Goal: Transaction & Acquisition: Purchase product/service

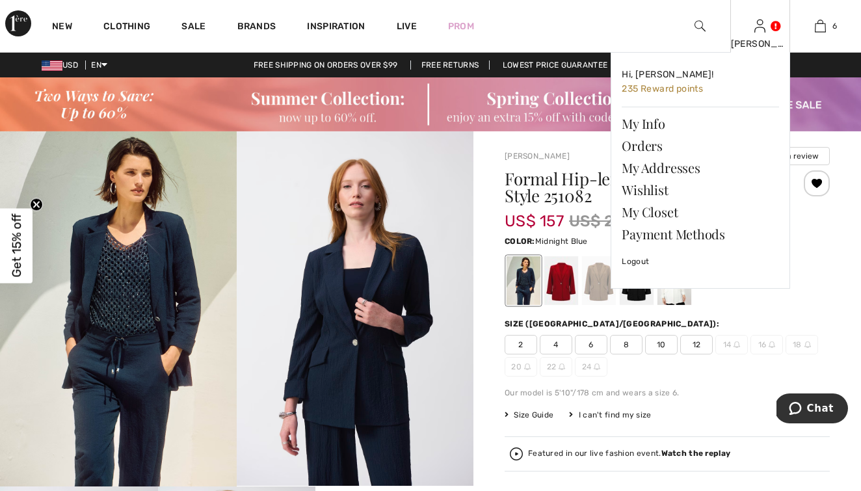
click at [759, 34] on img at bounding box center [760, 26] width 11 height 16
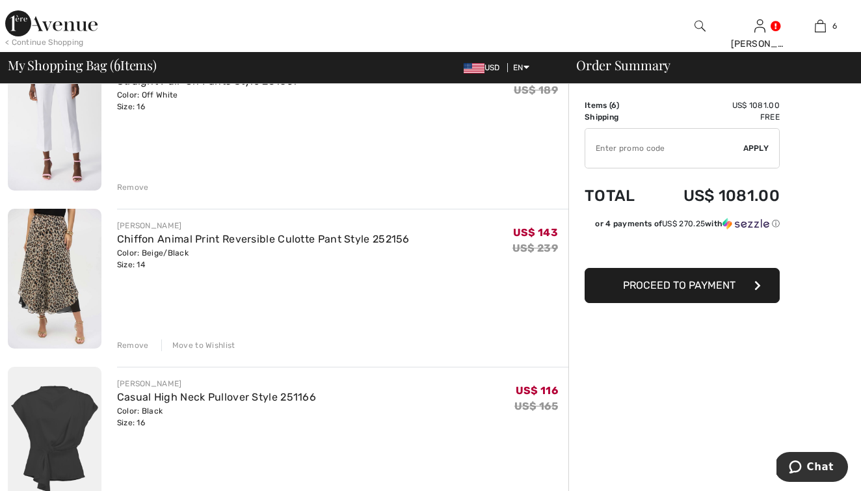
scroll to position [462, 0]
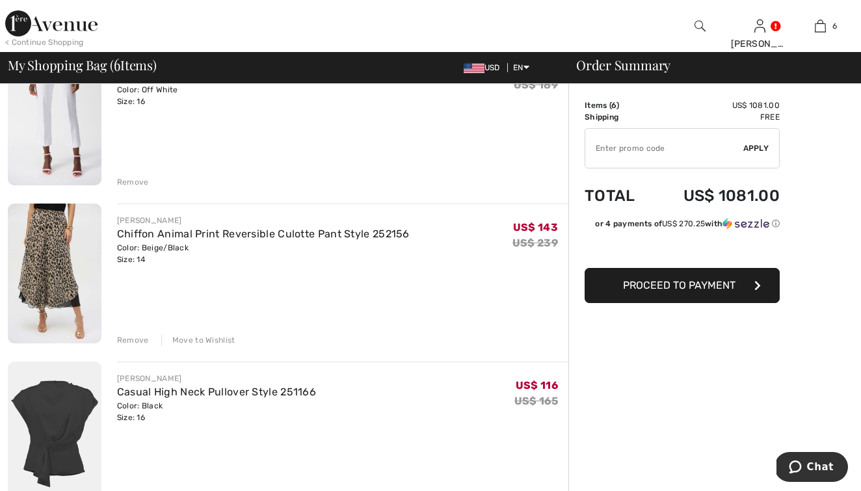
click at [133, 337] on div "Remove" at bounding box center [133, 340] width 32 height 12
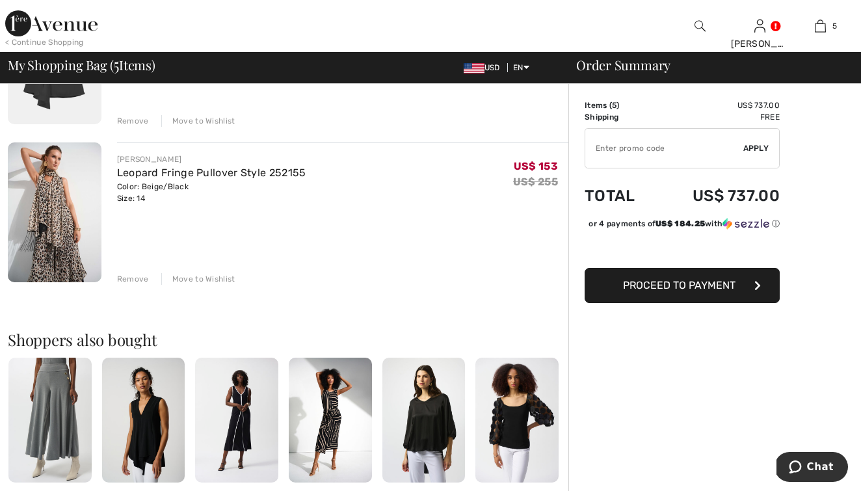
scroll to position [689, 0]
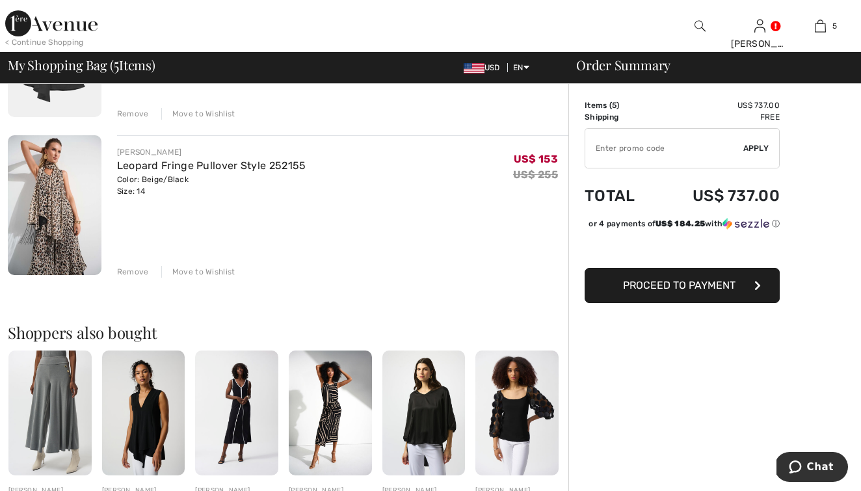
click at [129, 271] on div "Remove" at bounding box center [133, 272] width 32 height 12
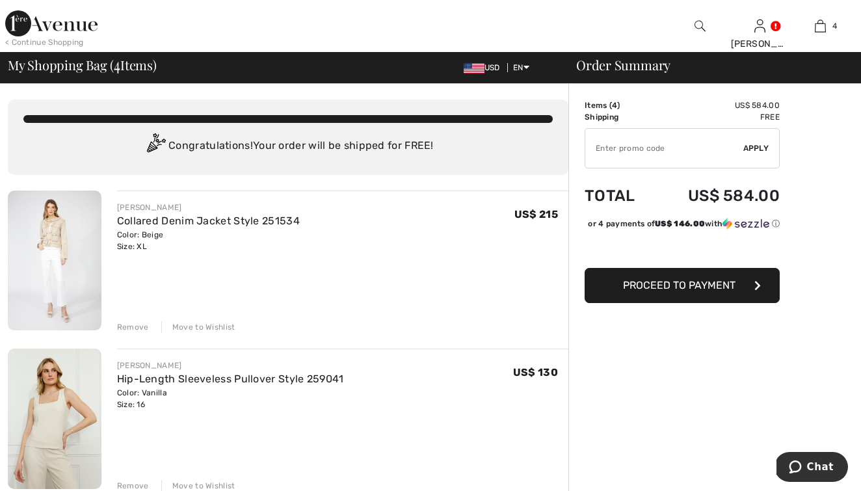
scroll to position [0, 0]
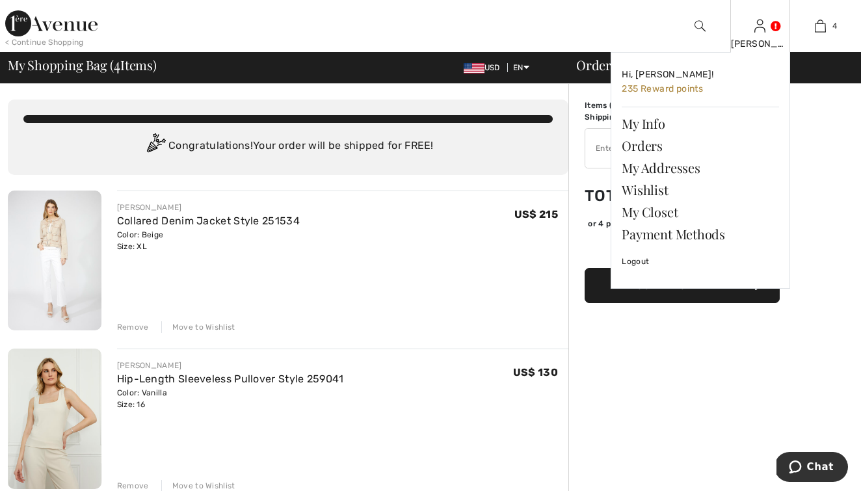
click at [763, 36] on div "Judy Hi, Judy! 235 Reward points My Info Orders My Addresses Wishlist My Closet…" at bounding box center [761, 26] width 60 height 52
click at [659, 191] on link "Wishlist" at bounding box center [700, 190] width 157 height 22
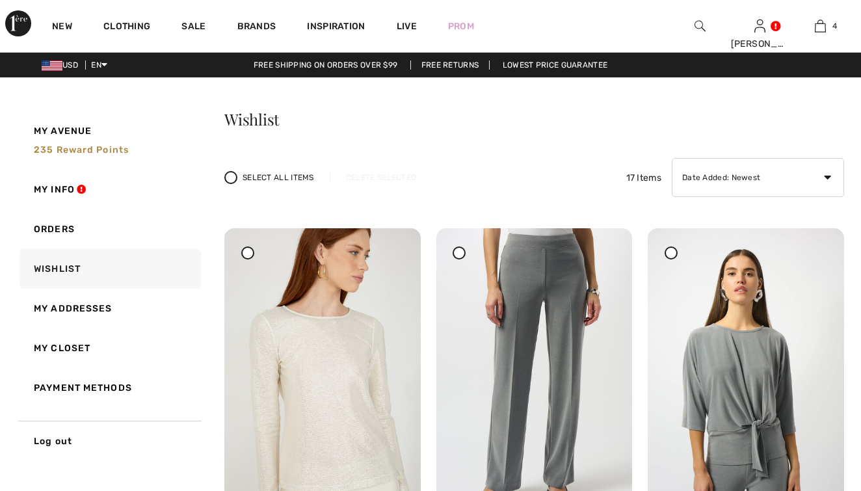
checkbox input "true"
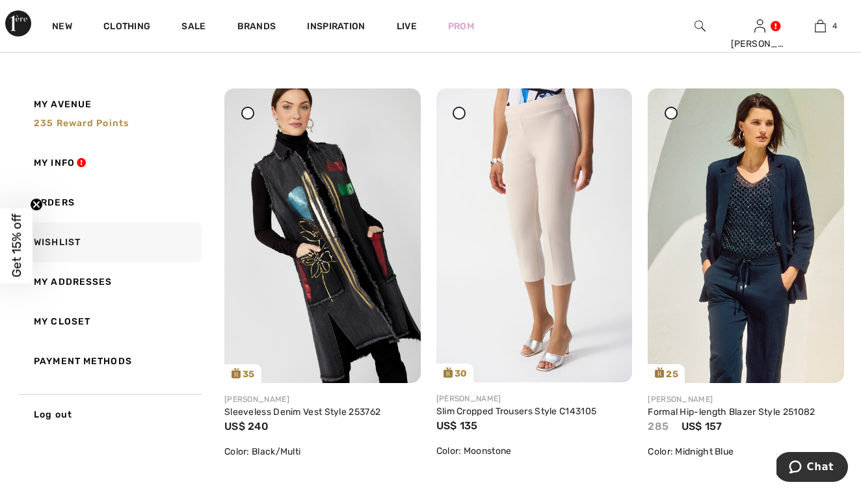
scroll to position [1383, 0]
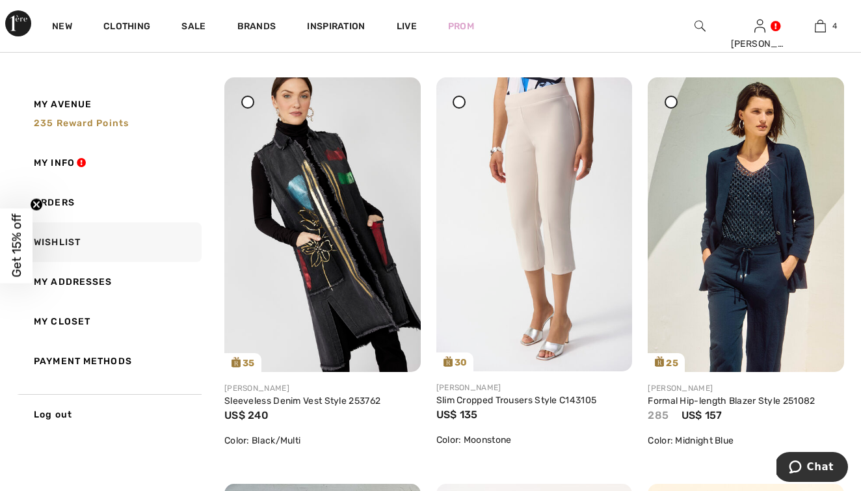
click at [671, 105] on icon at bounding box center [671, 102] width 5 height 5
click at [816, 107] on icon at bounding box center [819, 102] width 8 height 9
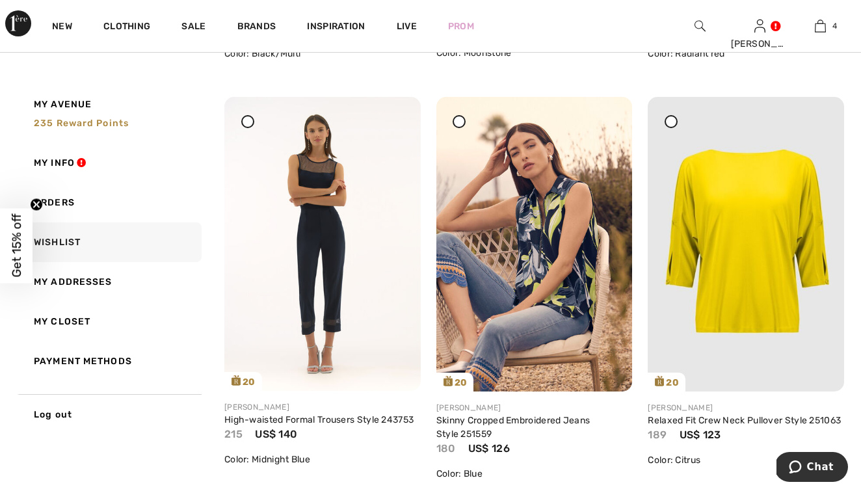
scroll to position [1772, 0]
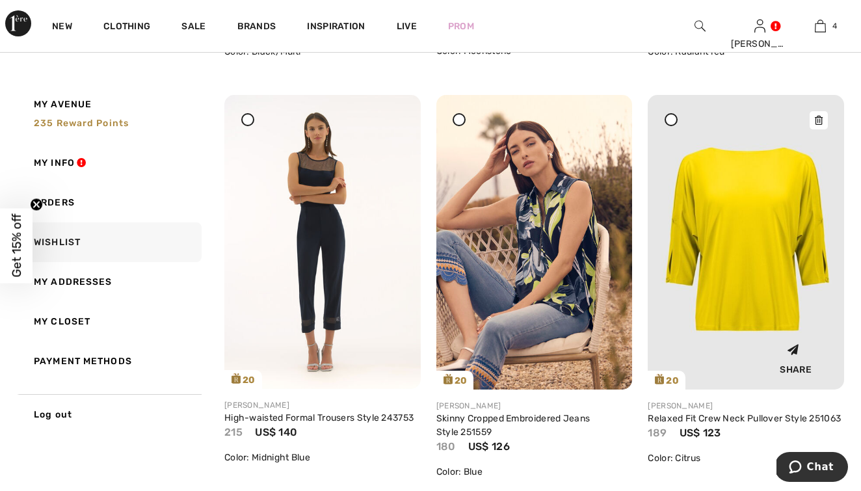
click at [755, 278] on img at bounding box center [746, 242] width 196 height 294
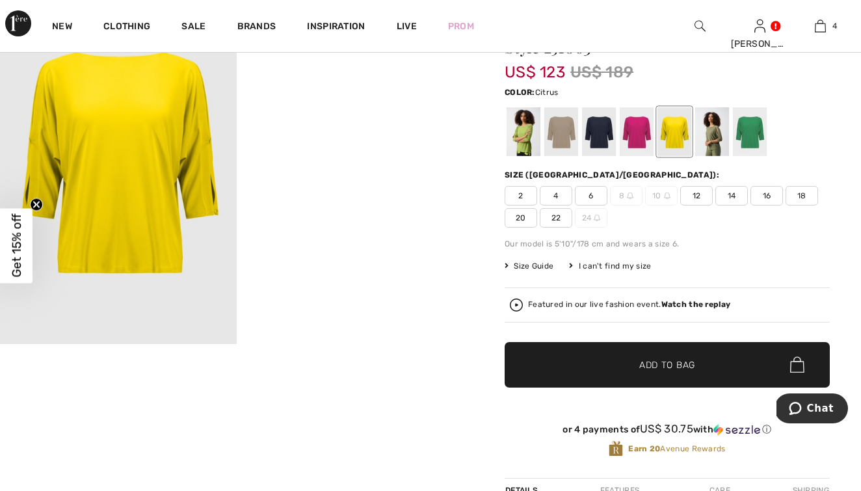
scroll to position [137, 0]
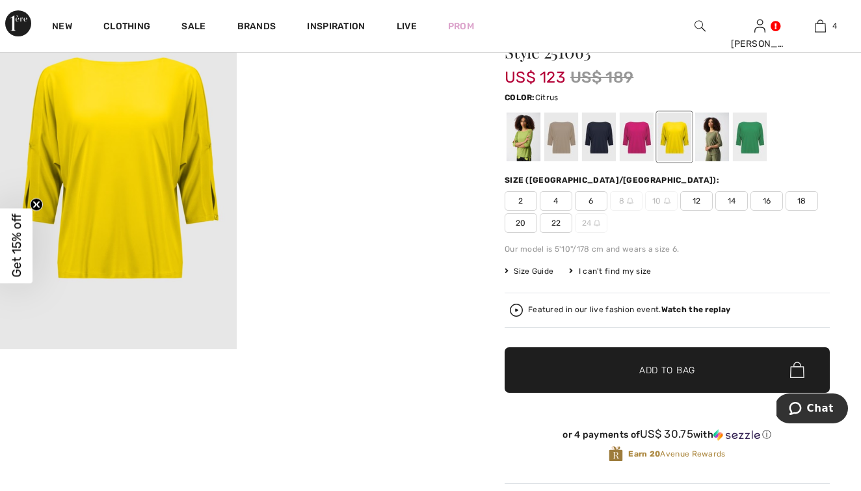
click at [764, 203] on span "16" at bounding box center [767, 201] width 33 height 20
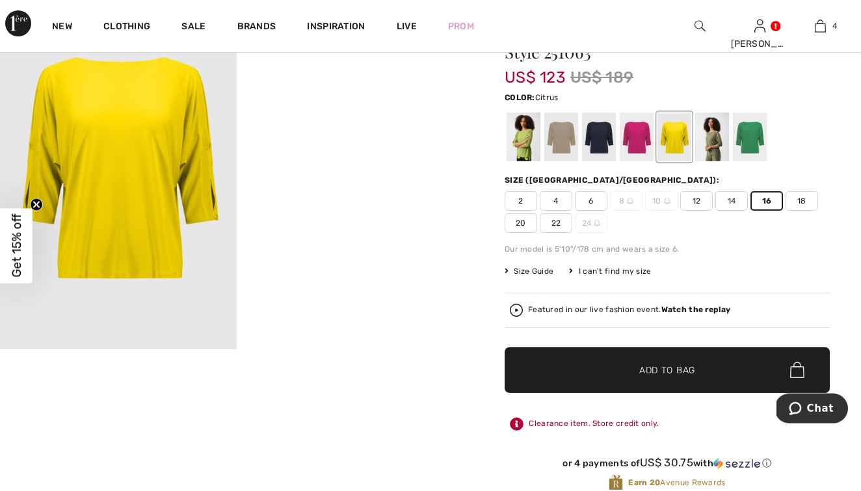
click at [680, 369] on span "Add to Bag" at bounding box center [667, 370] width 56 height 14
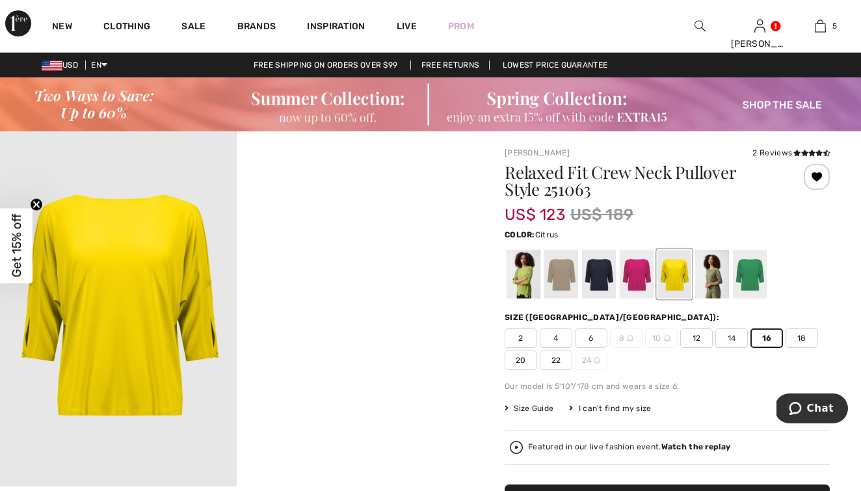
scroll to position [0, 0]
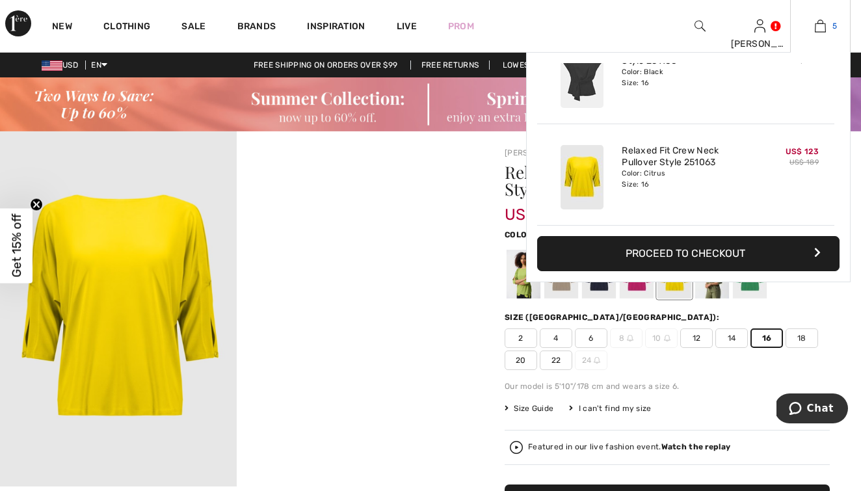
click at [818, 28] on img at bounding box center [820, 26] width 11 height 16
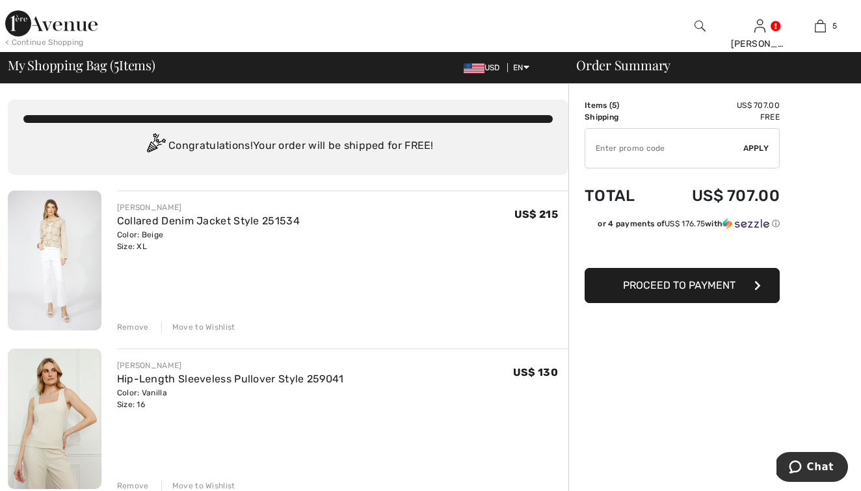
click at [60, 235] on img at bounding box center [55, 261] width 94 height 140
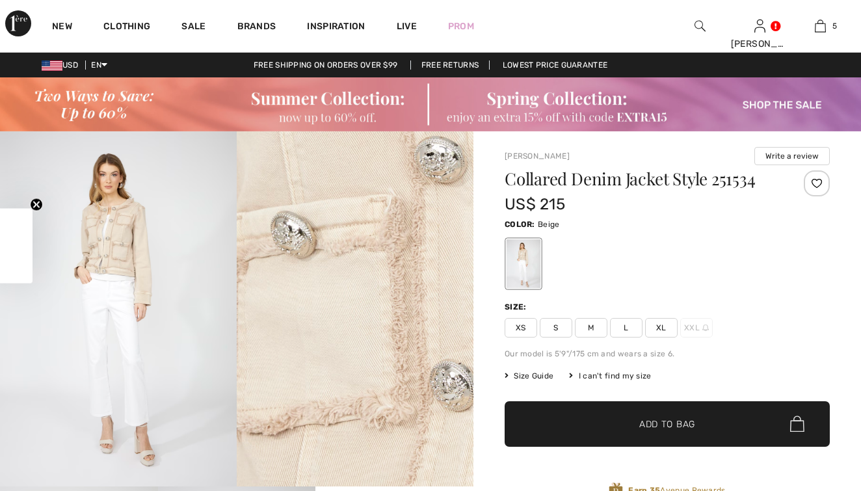
checkbox input "true"
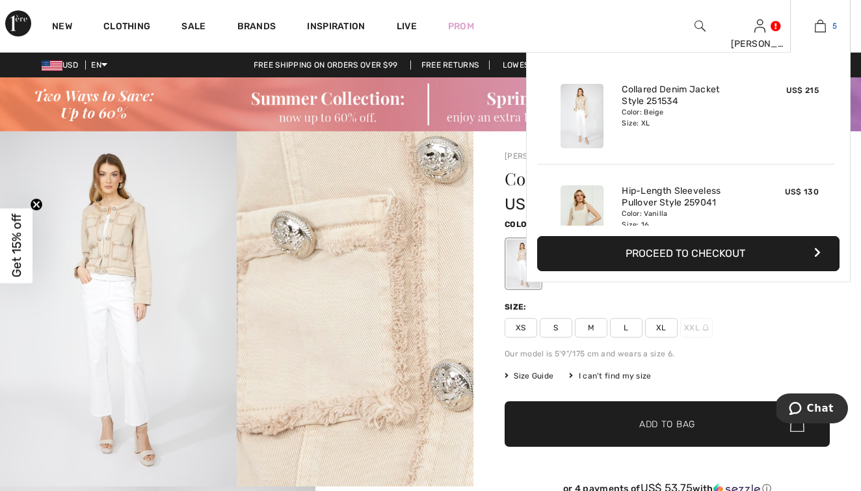
click at [820, 23] on img at bounding box center [820, 26] width 11 height 16
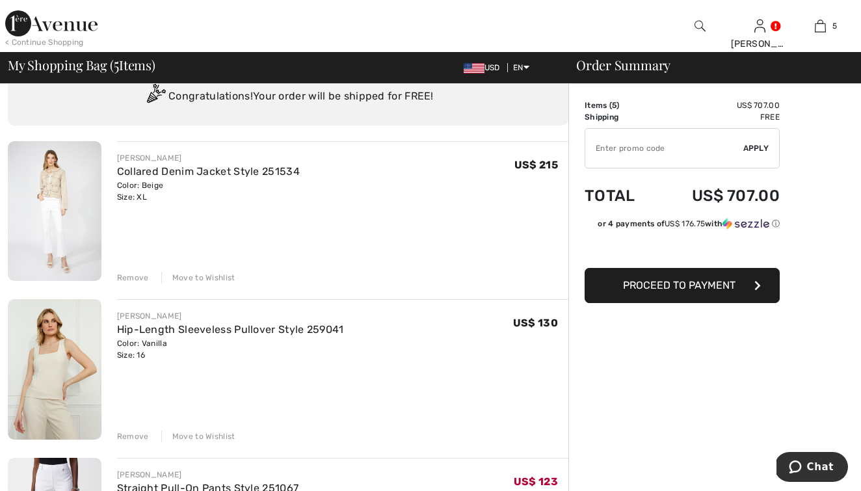
scroll to position [-3, 0]
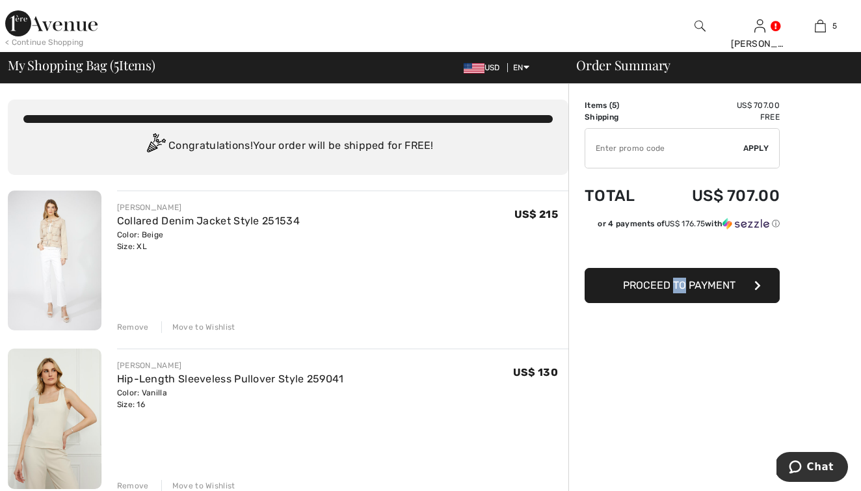
click at [657, 286] on span "Proceed to Payment" at bounding box center [679, 285] width 113 height 12
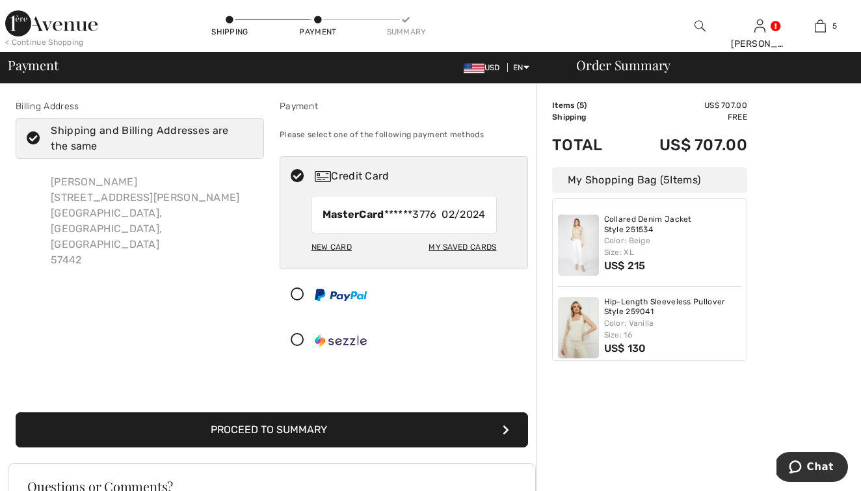
click at [330, 431] on button "Proceed to Summary" at bounding box center [272, 429] width 513 height 35
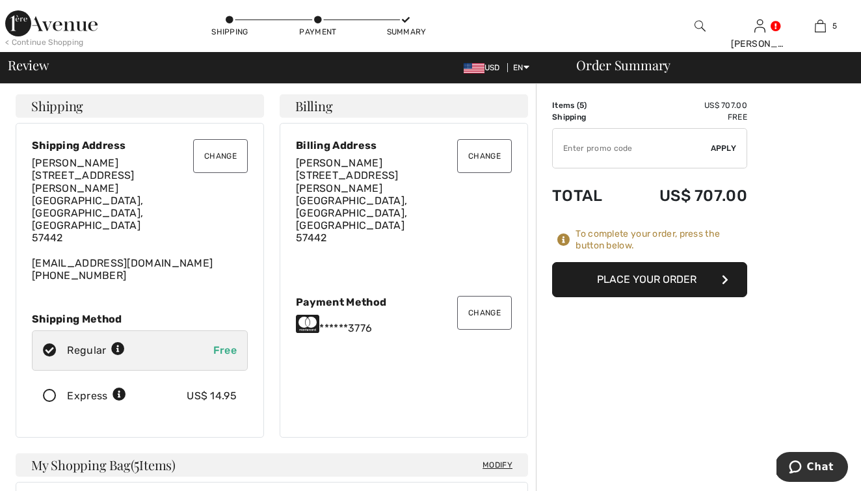
click at [654, 279] on button "Place Your Order" at bounding box center [649, 279] width 195 height 35
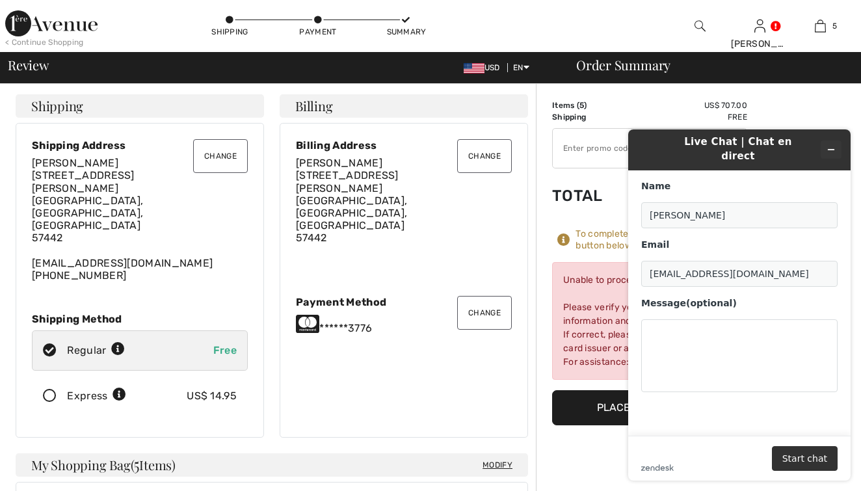
click at [834, 145] on icon "Minimize widget" at bounding box center [831, 149] width 9 height 9
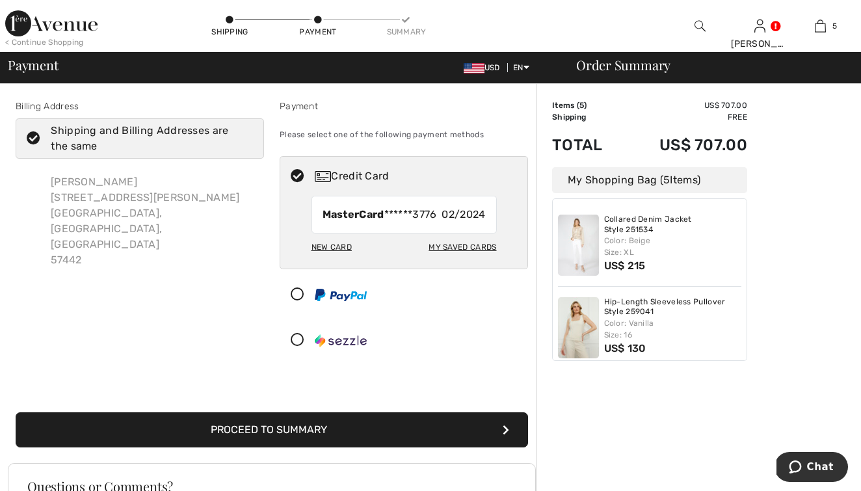
click at [297, 293] on icon at bounding box center [297, 295] width 34 height 14
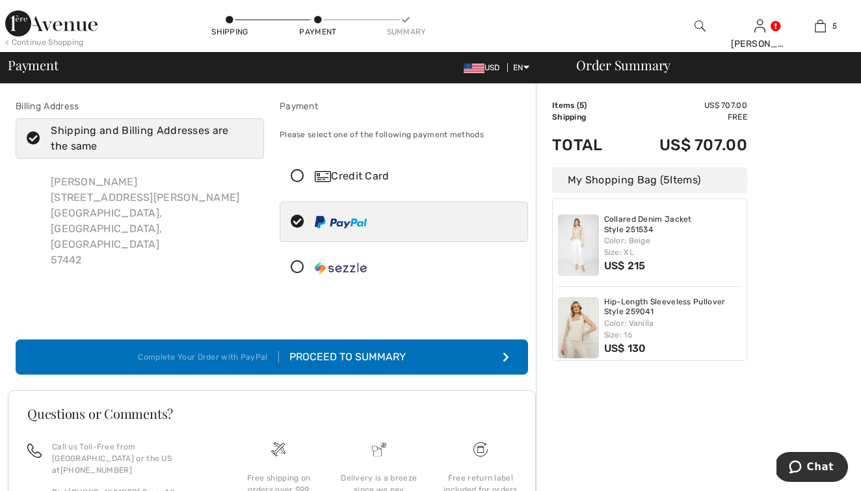
click at [356, 355] on div "Proceed to Summary" at bounding box center [342, 357] width 127 height 16
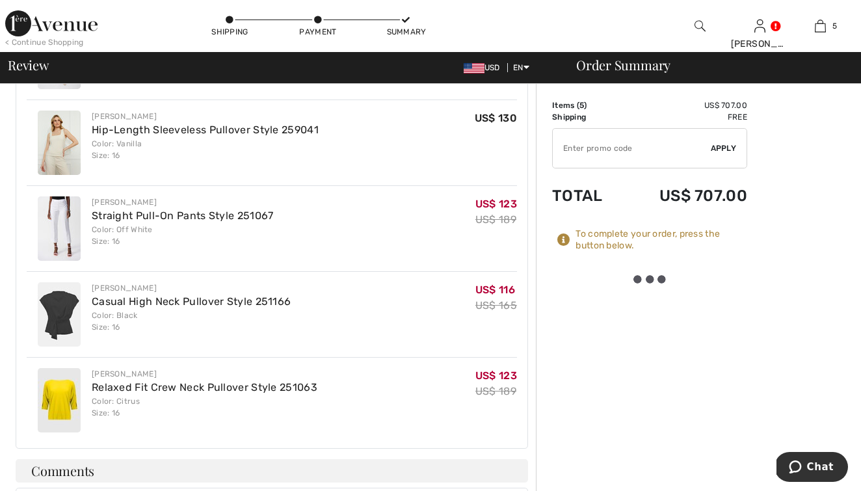
scroll to position [485, 0]
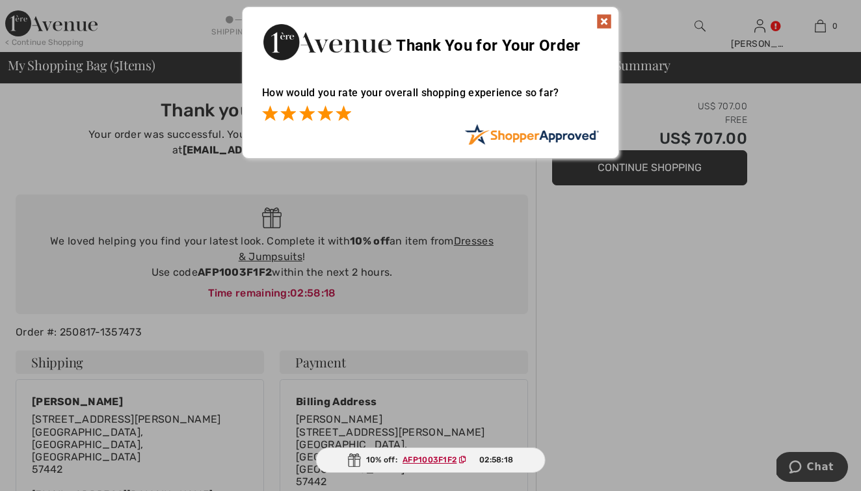
click at [340, 116] on span at bounding box center [344, 113] width 16 height 16
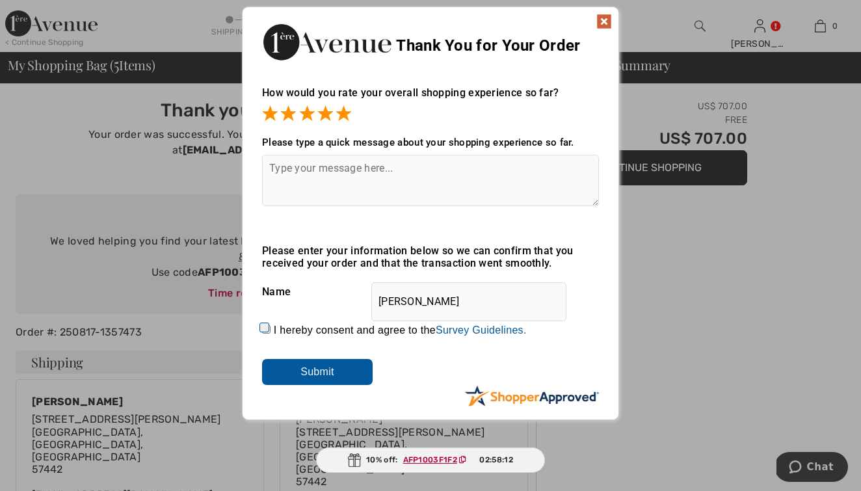
click at [324, 373] on input "Submit" at bounding box center [317, 372] width 111 height 26
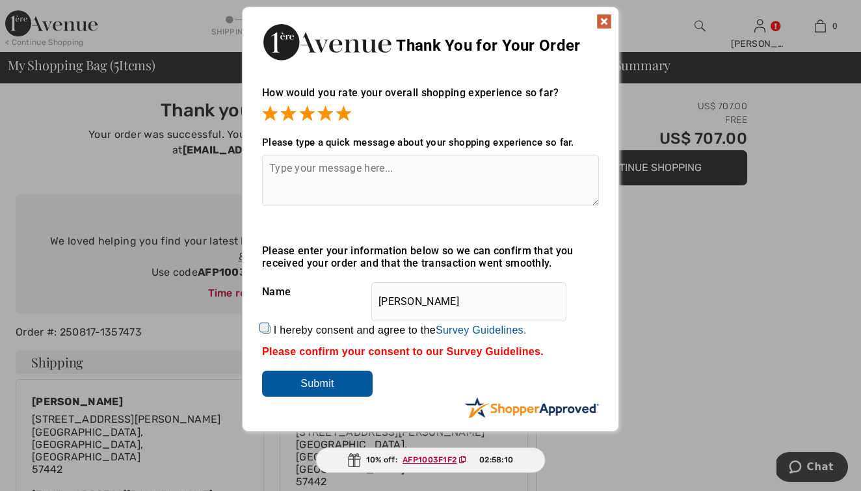
click at [264, 328] on input "I hereby consent and agree to the By submitting a review, you grant permission …" at bounding box center [266, 329] width 8 height 8
checkbox input "true"
click at [335, 386] on input "Submit" at bounding box center [317, 384] width 111 height 26
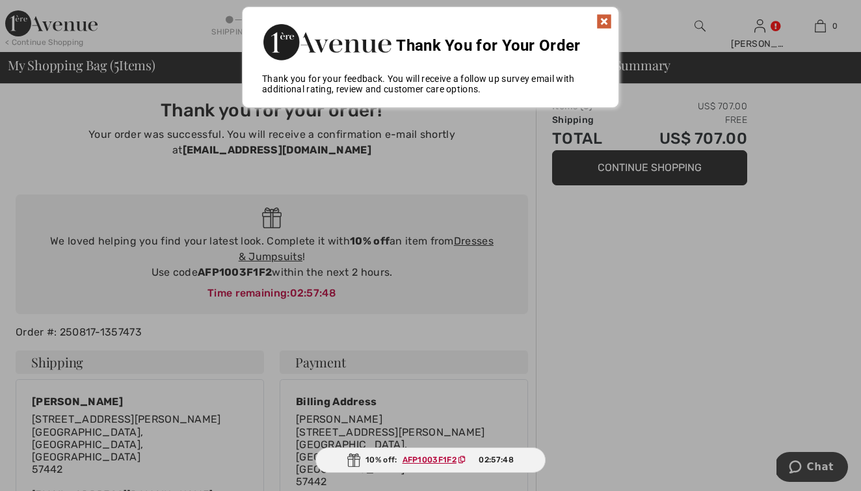
click at [604, 20] on img at bounding box center [605, 22] width 16 height 16
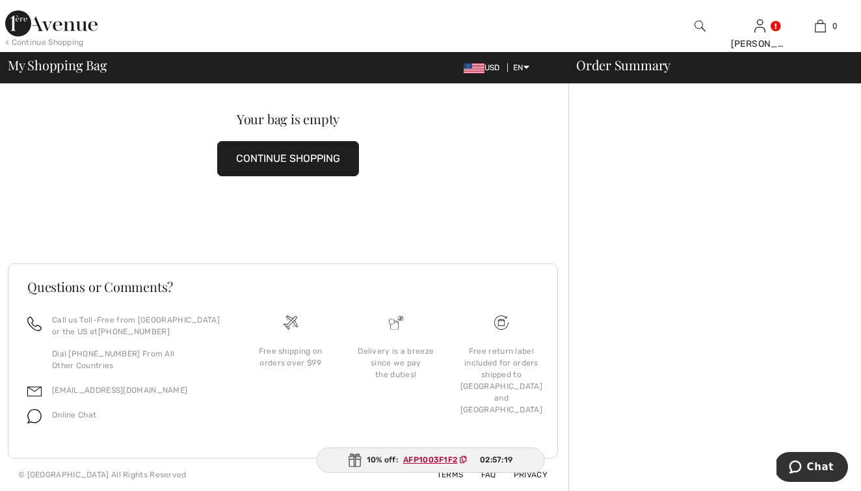
scroll to position [27, 0]
click at [425, 459] on ins "AFP1003F1F2" at bounding box center [430, 459] width 54 height 9
click at [377, 458] on div "10% off: AFP1003F1F2 02:57:08" at bounding box center [430, 460] width 231 height 25
click at [416, 459] on ins "AFP1003F1F2" at bounding box center [429, 459] width 54 height 9
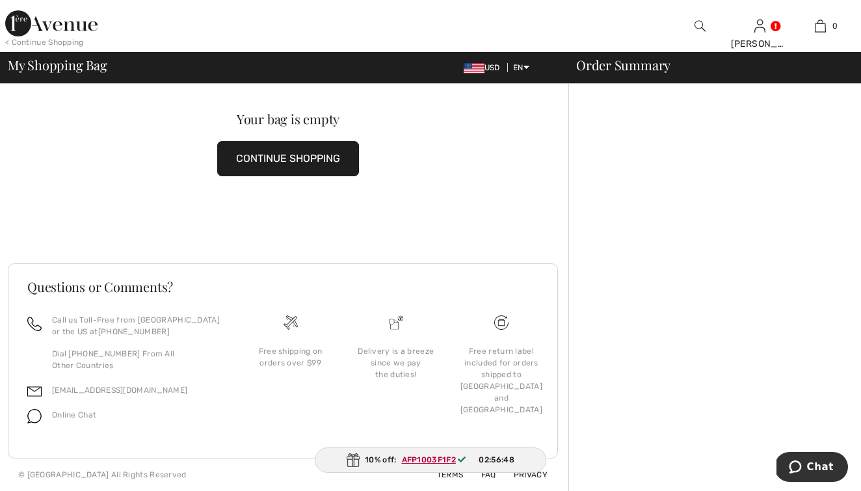
click at [494, 460] on span "02:56:48" at bounding box center [496, 460] width 35 height 12
click at [352, 457] on img at bounding box center [353, 460] width 13 height 14
click at [530, 460] on div "10% off: AFP1003F1F2 02:56:45" at bounding box center [430, 460] width 231 height 25
click at [433, 461] on ins "AFP1003F1F2" at bounding box center [429, 459] width 54 height 9
click at [818, 468] on span "Help" at bounding box center [820, 467] width 27 height 12
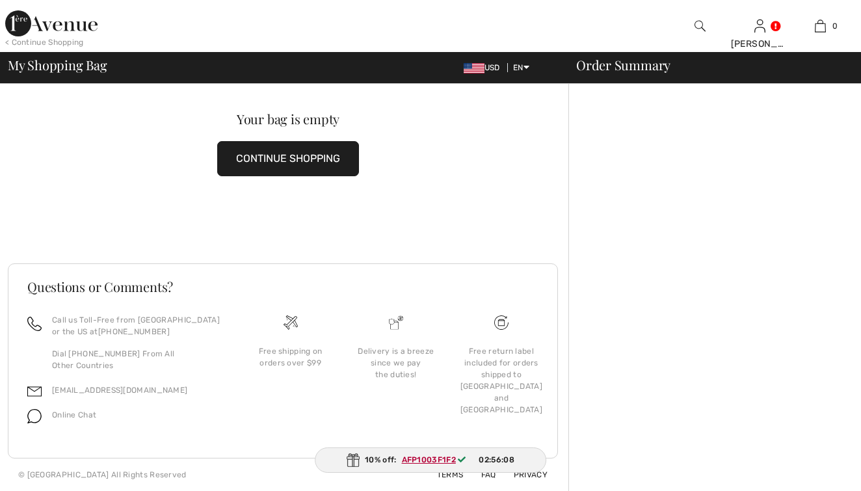
scroll to position [0, 0]
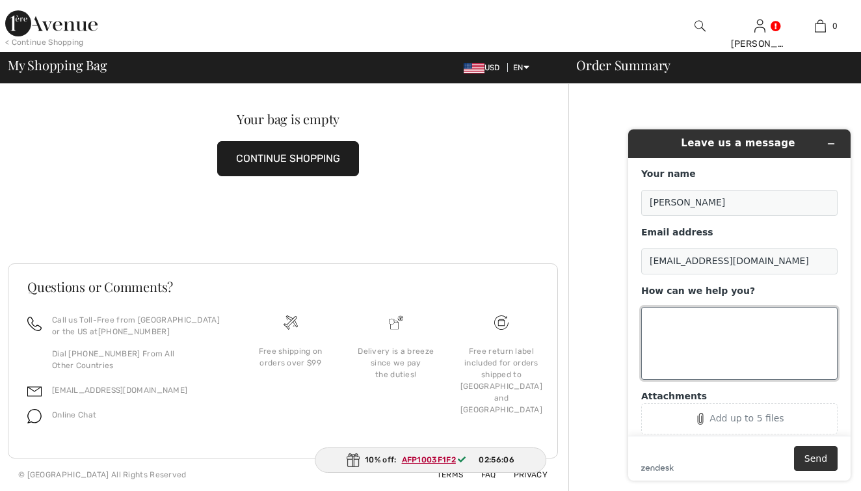
click at [679, 328] on textarea "How can we help you?" at bounding box center [739, 343] width 196 height 73
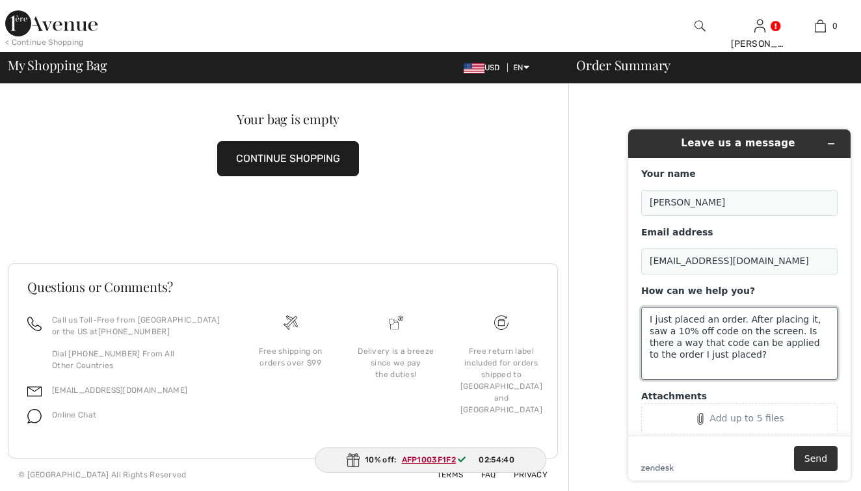
type textarea "I just placed an order. After placing it, saw a 10% off code on the screen. Is …"
click at [636, 64] on div "Order Summary" at bounding box center [707, 65] width 293 height 13
click at [814, 462] on button "Send" at bounding box center [816, 458] width 44 height 25
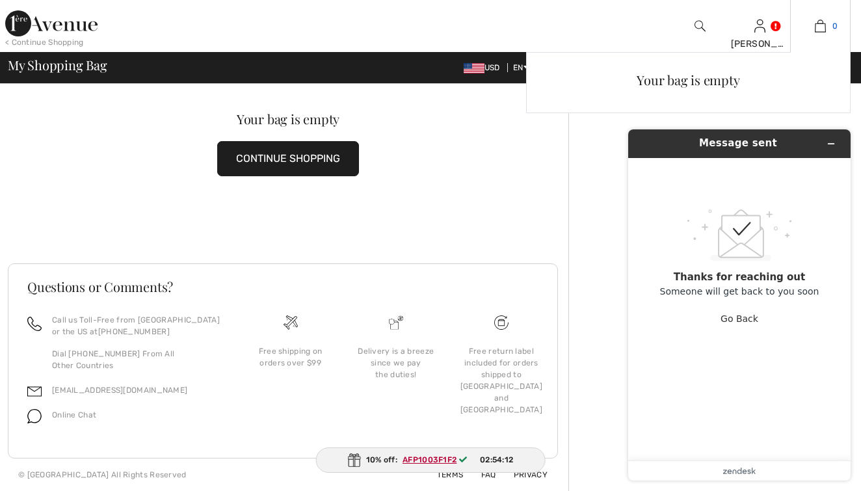
click at [819, 25] on img at bounding box center [820, 26] width 11 height 16
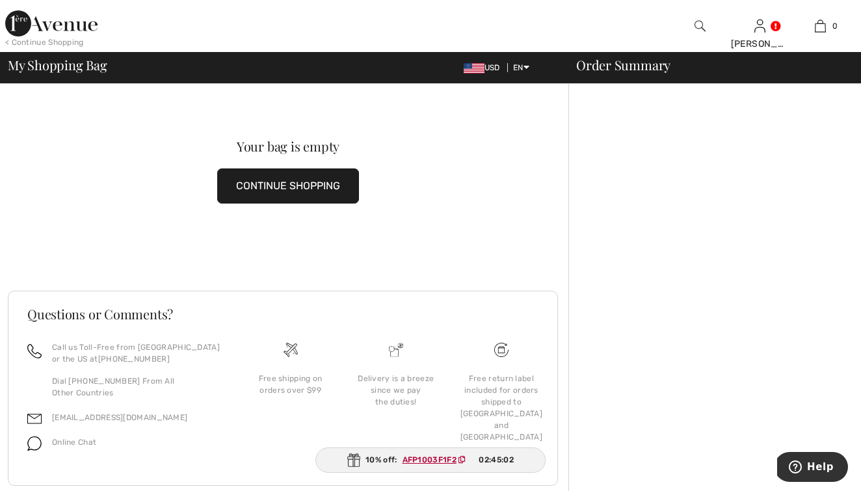
click at [306, 185] on button "CONTINUE SHOPPING" at bounding box center [288, 185] width 142 height 35
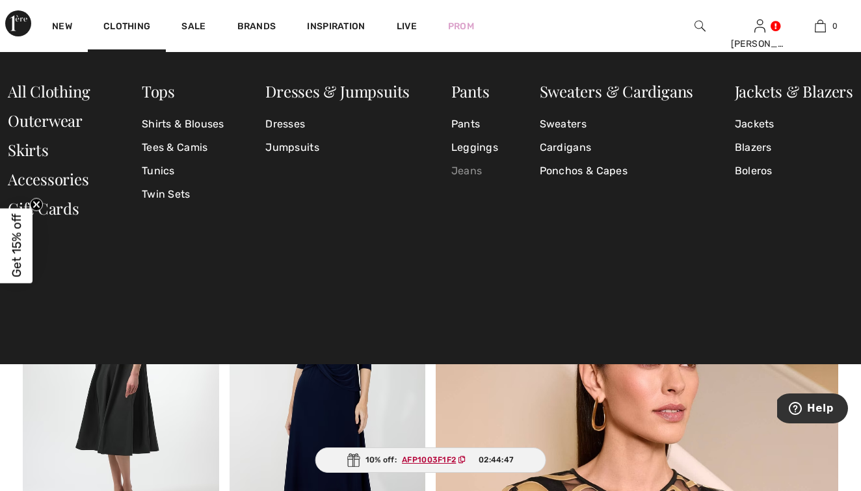
click at [464, 170] on link "Jeans" at bounding box center [474, 170] width 47 height 23
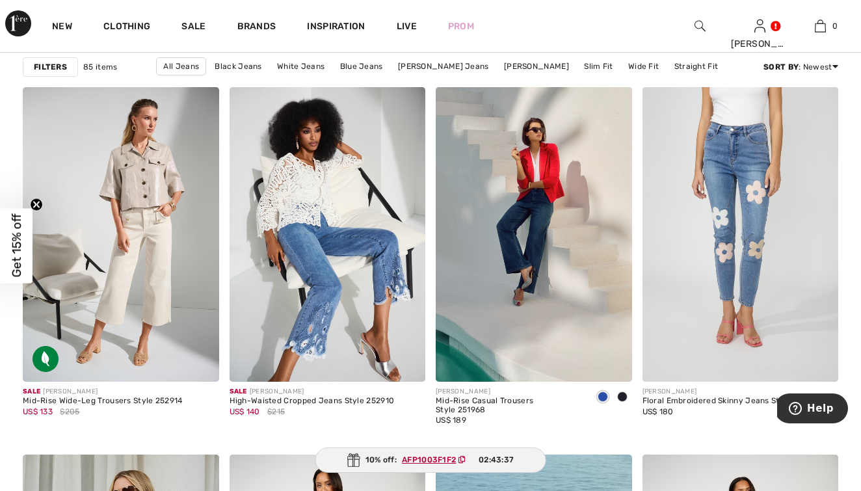
scroll to position [4596, 0]
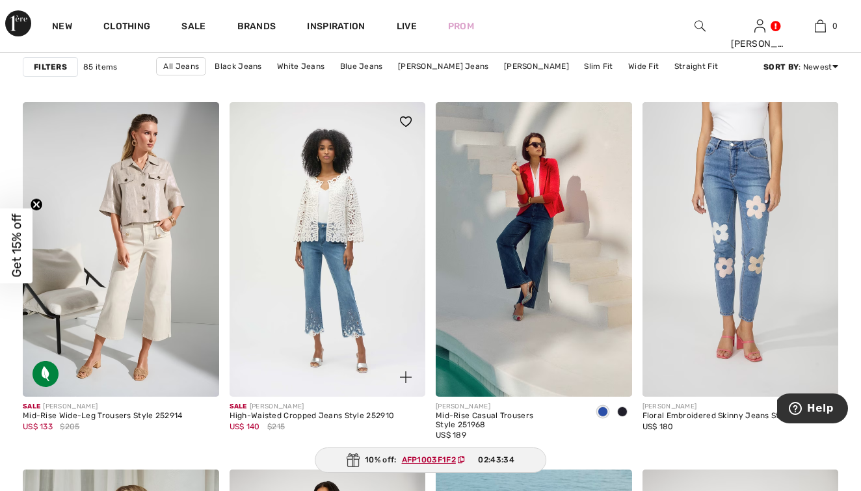
click at [314, 304] on img at bounding box center [328, 249] width 196 height 294
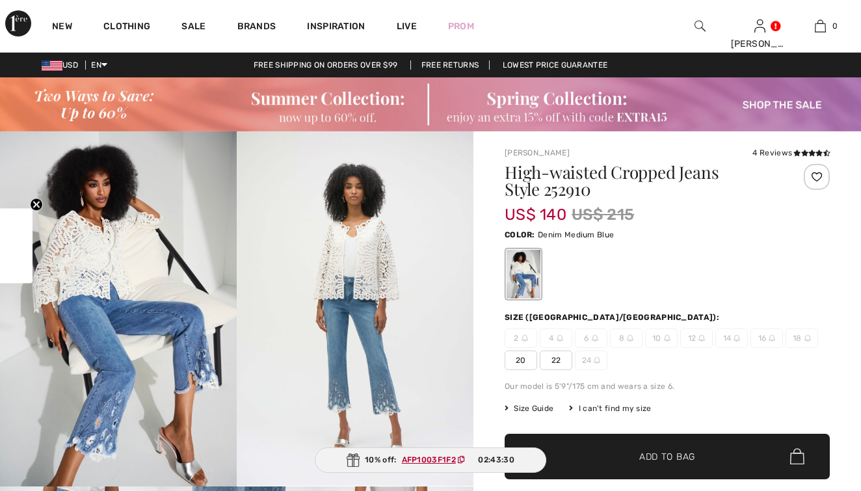
checkbox input "true"
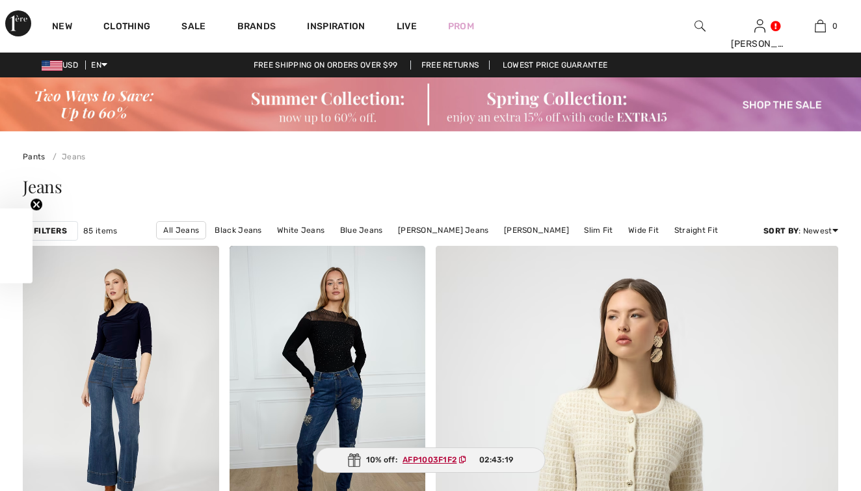
checkbox input "true"
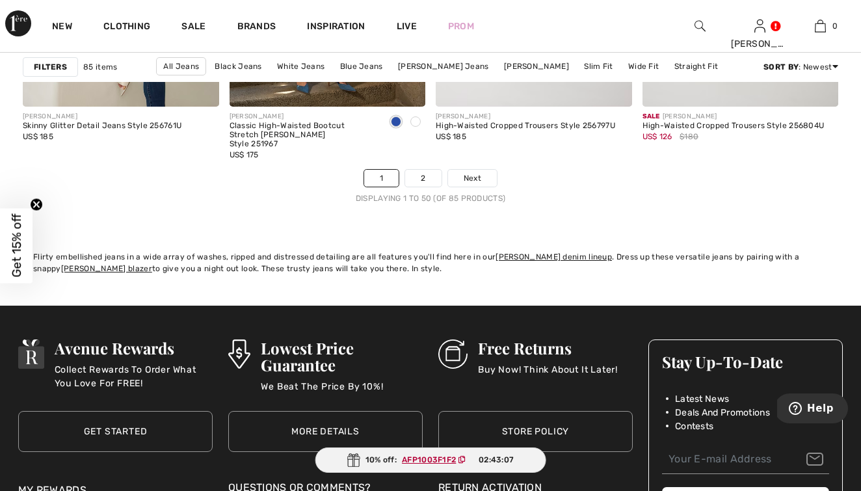
scroll to position [5663, 0]
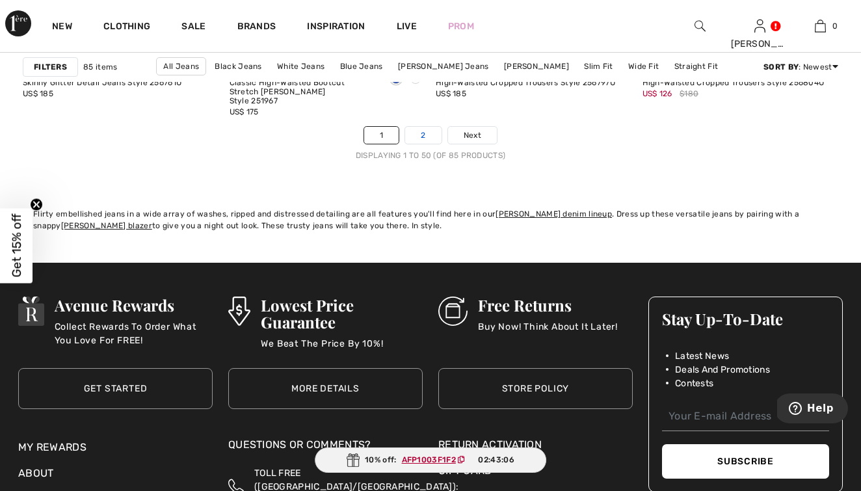
click at [419, 130] on link "2" at bounding box center [423, 135] width 36 height 17
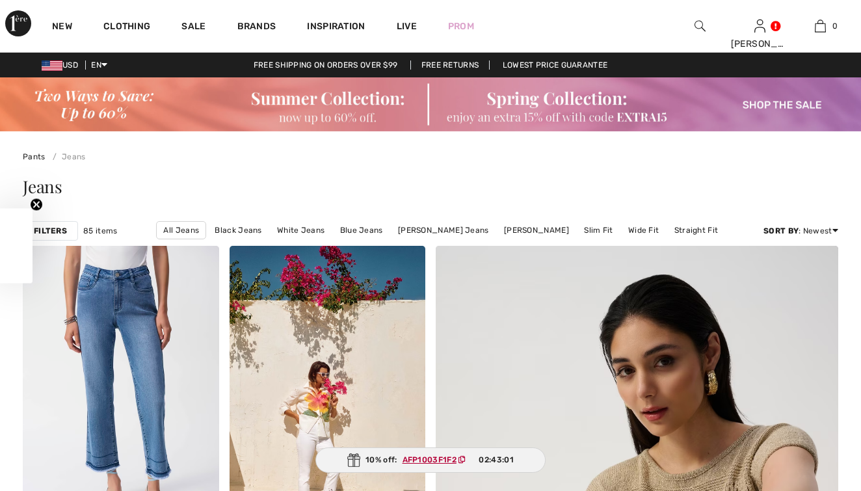
checkbox input "true"
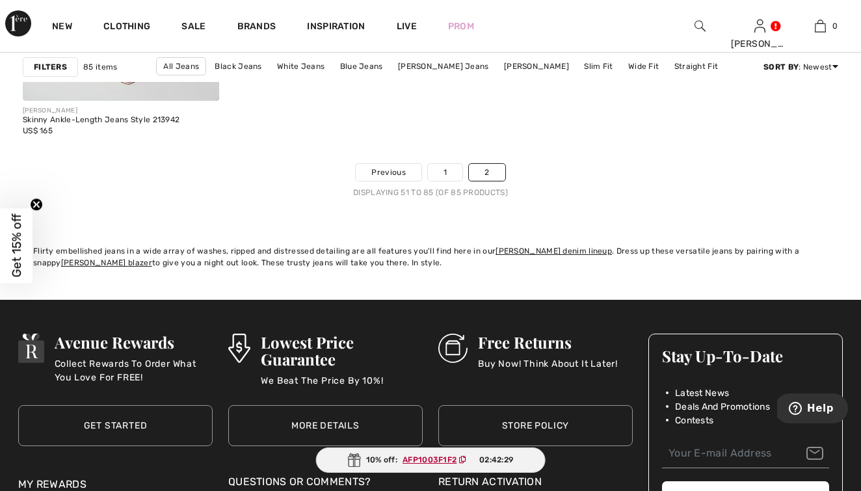
scroll to position [4391, 0]
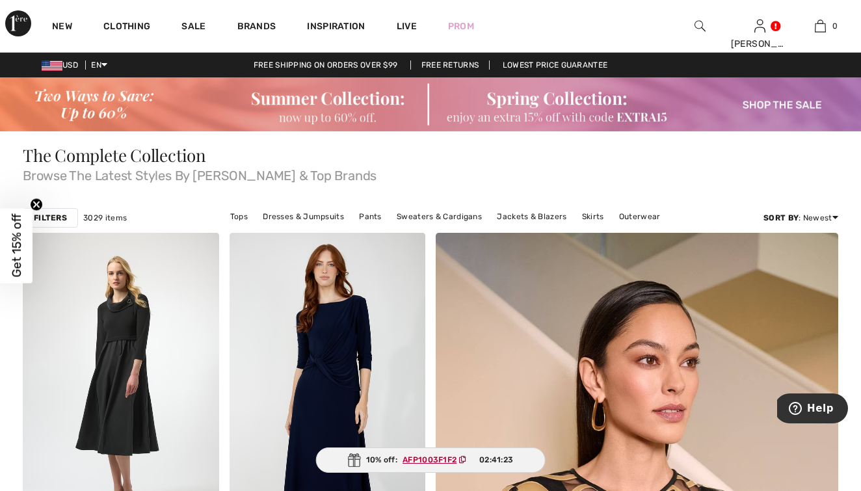
click at [36, 202] on circle "Close teaser" at bounding box center [37, 204] width 12 height 12
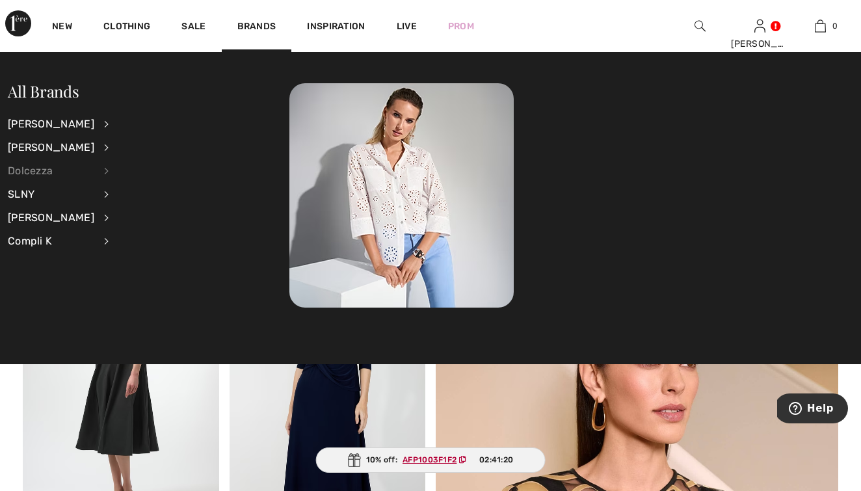
click at [41, 170] on div "Dolcezza" at bounding box center [51, 170] width 87 height 23
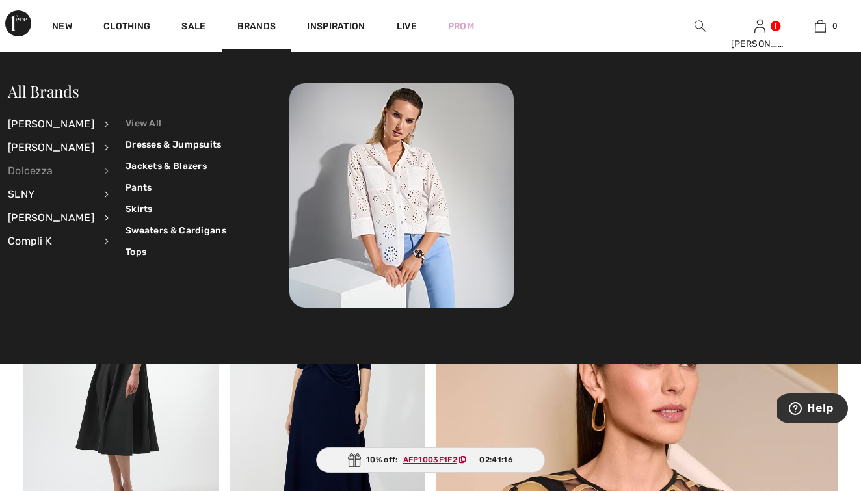
click at [128, 123] on link "View All" at bounding box center [176, 123] width 101 height 21
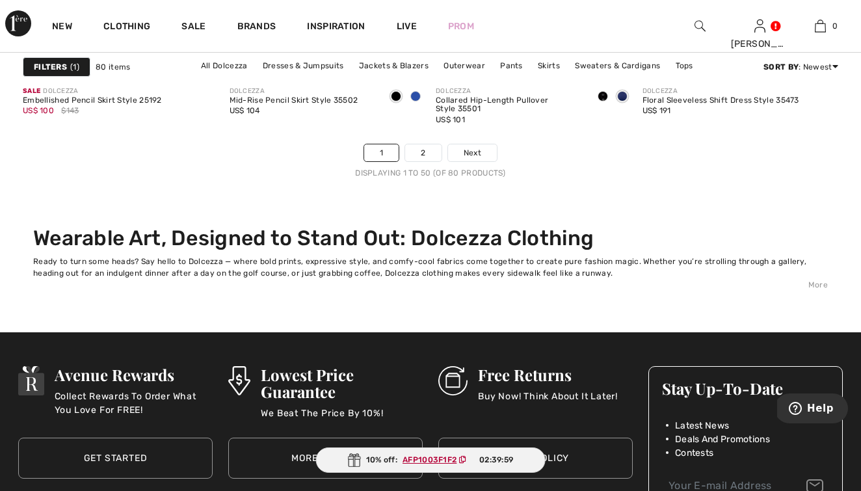
scroll to position [5891, 0]
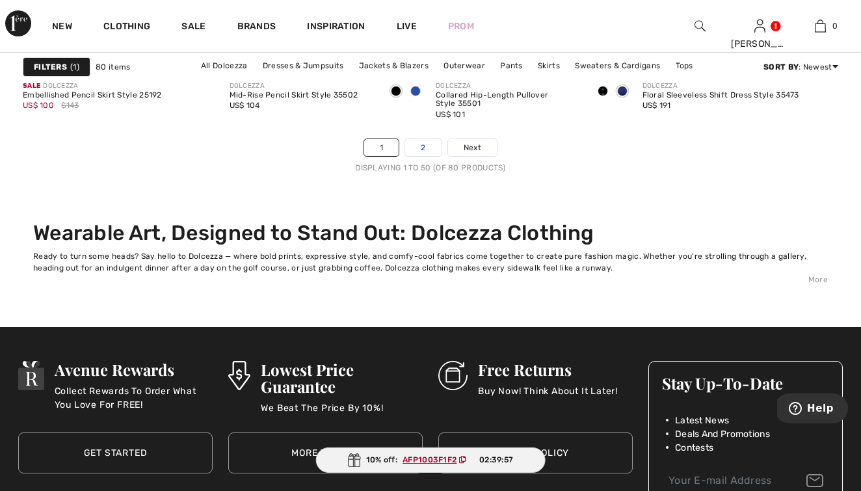
click at [424, 148] on link "2" at bounding box center [423, 147] width 36 height 17
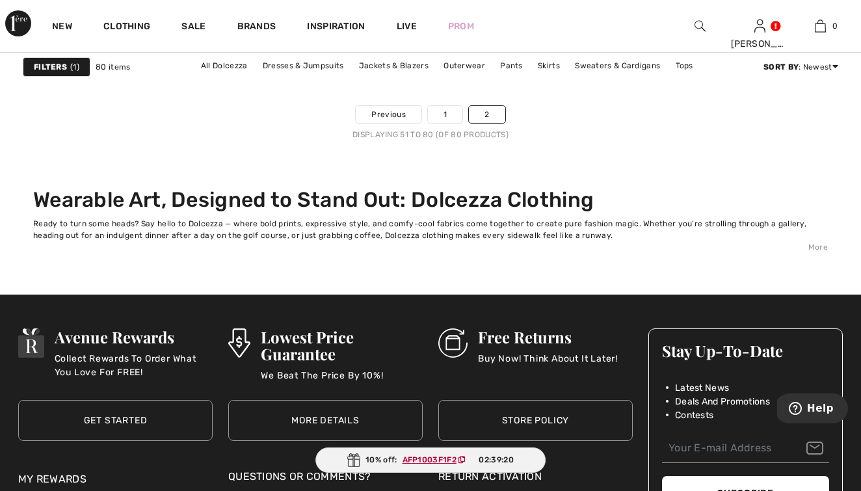
scroll to position [3955, 0]
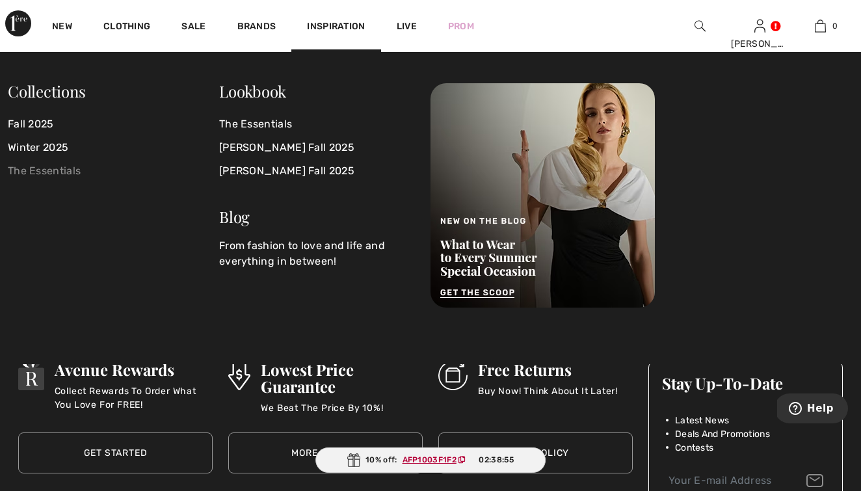
click at [54, 170] on link "The Essentials" at bounding box center [113, 170] width 211 height 23
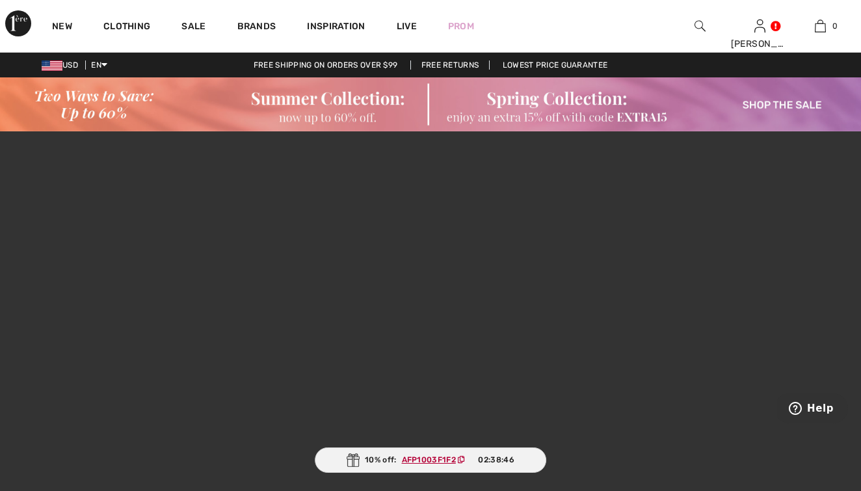
click at [831, 205] on video at bounding box center [430, 346] width 861 height 431
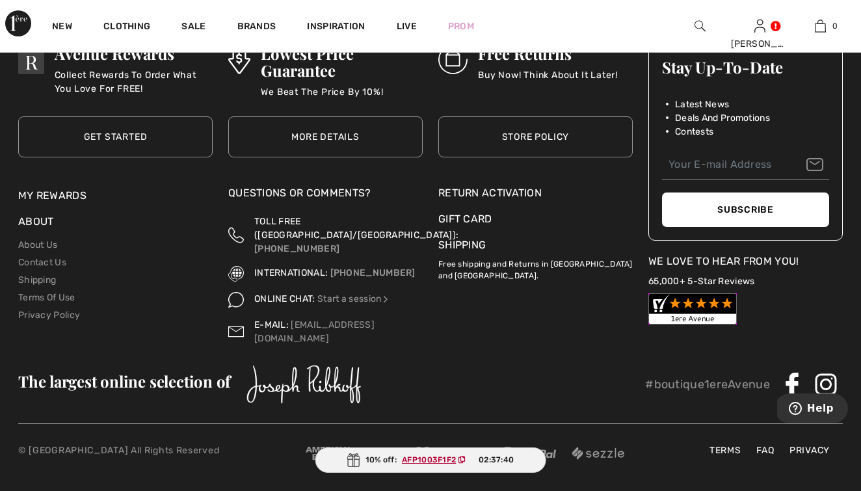
scroll to position [5561, 0]
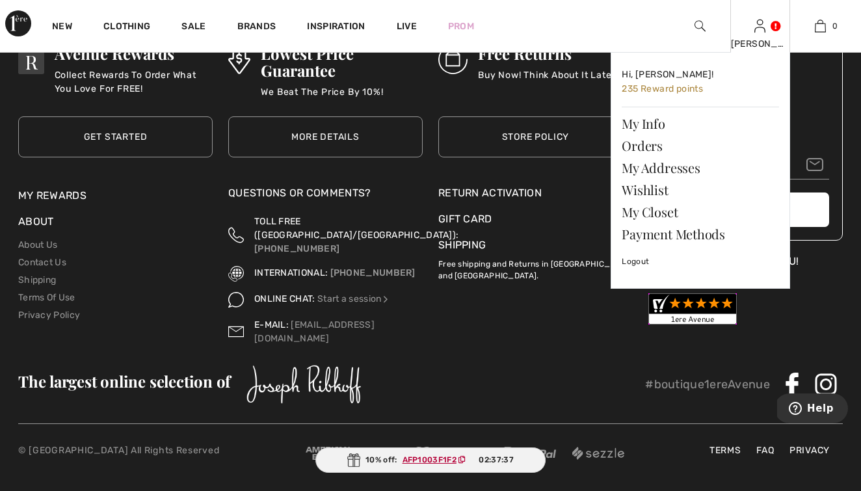
click at [757, 24] on img at bounding box center [760, 26] width 11 height 16
